Goal: Transaction & Acquisition: Purchase product/service

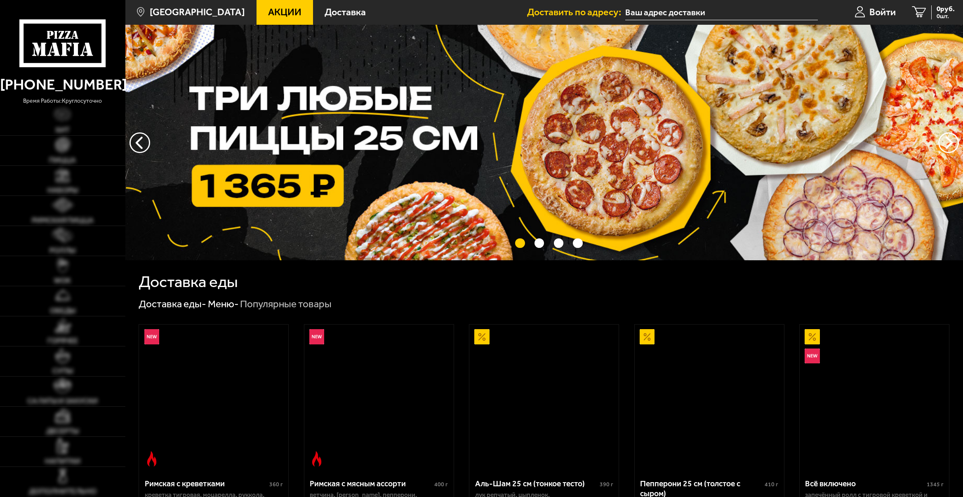
type input "[STREET_ADDRESS]"
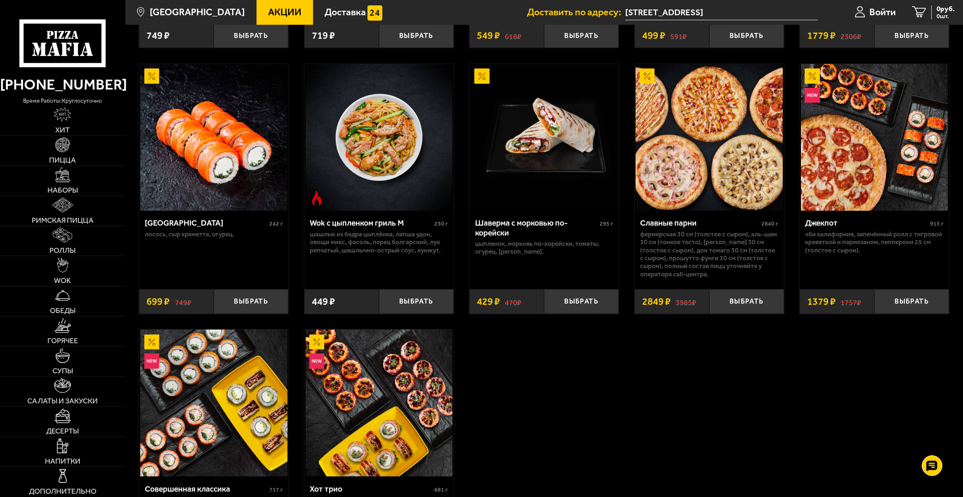
scroll to position [464, 0]
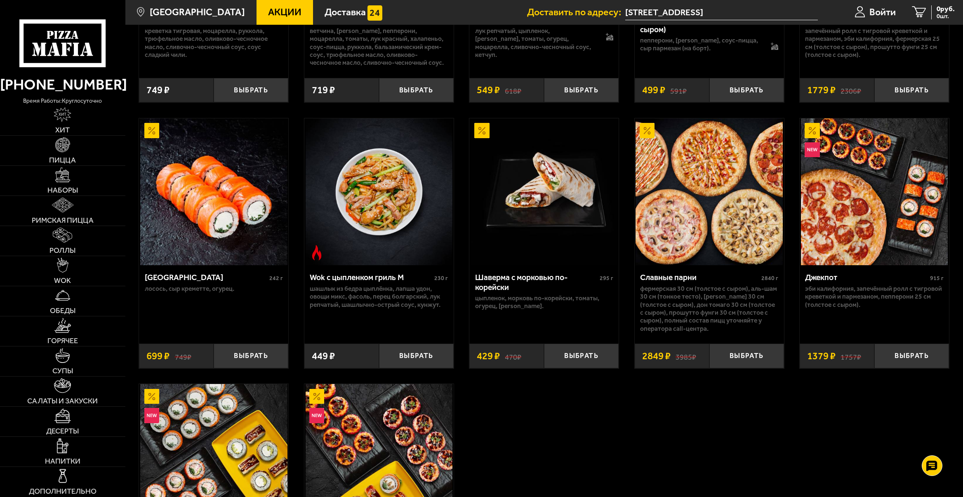
click at [693, 209] on img at bounding box center [708, 191] width 147 height 147
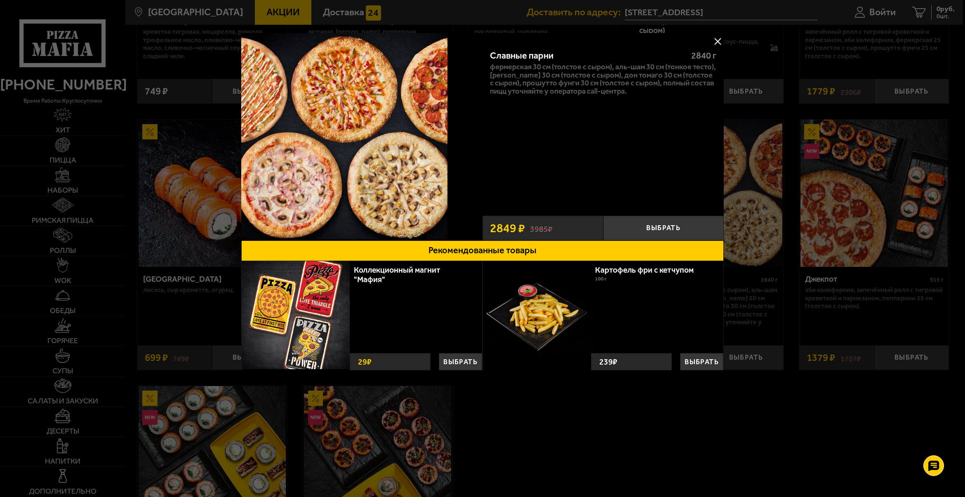
click at [712, 44] on button at bounding box center [717, 41] width 12 height 12
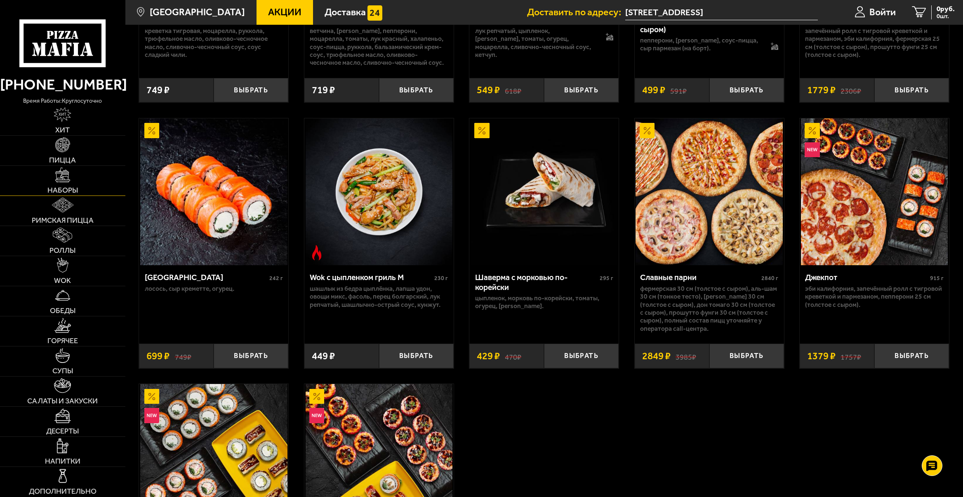
click at [68, 176] on img at bounding box center [62, 174] width 15 height 15
